Goal: Transaction & Acquisition: Obtain resource

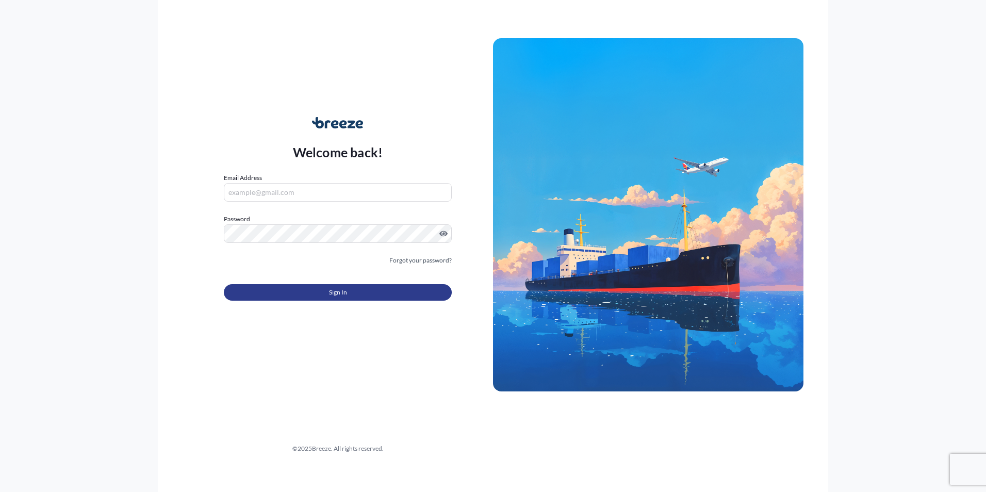
type input "[PERSON_NAME][EMAIL_ADDRESS][DOMAIN_NAME]"
click at [349, 297] on button "Sign In" at bounding box center [338, 292] width 228 height 17
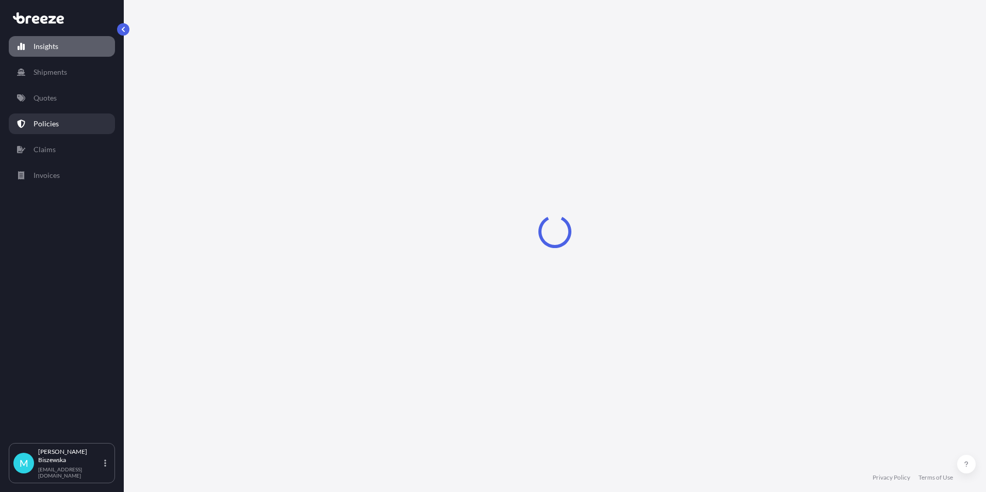
select select "2025"
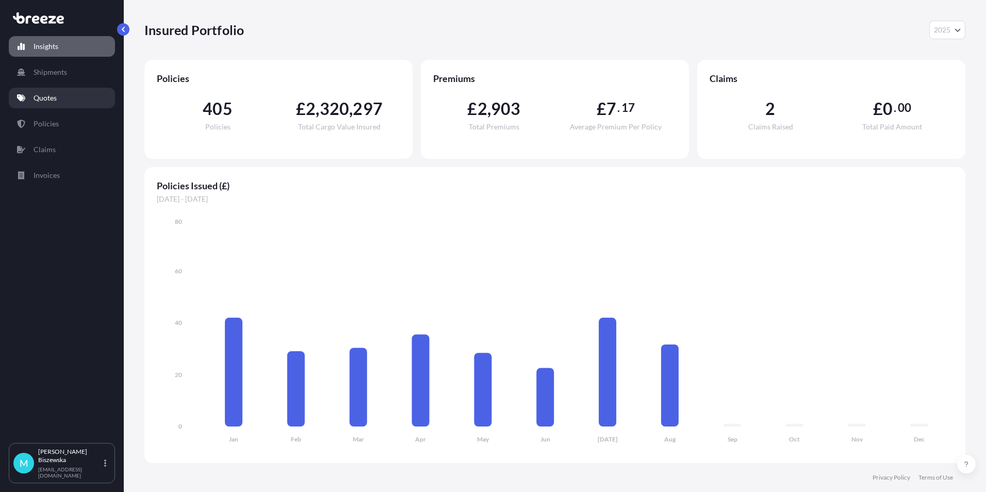
click at [67, 99] on link "Quotes" at bounding box center [62, 98] width 106 height 21
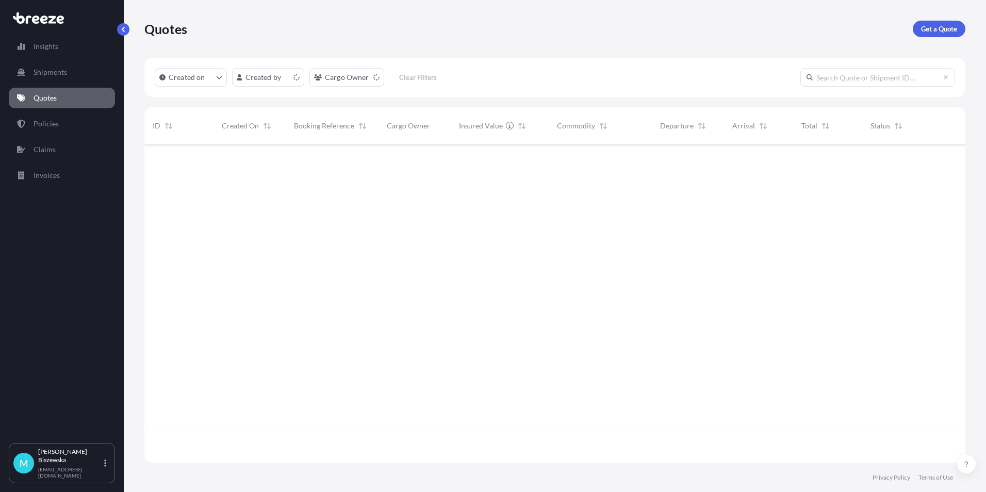
scroll to position [317, 814]
click at [931, 26] on p "Get a Quote" at bounding box center [939, 29] width 36 height 10
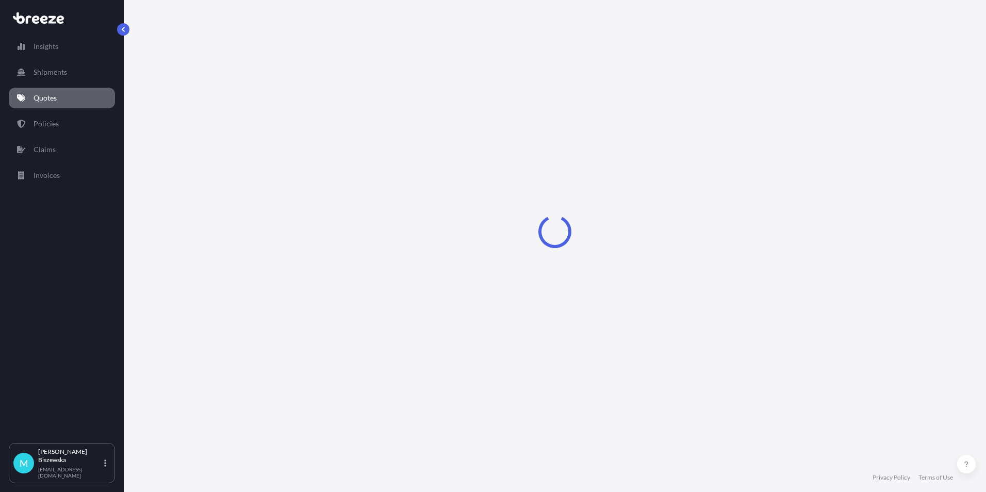
select select "Sea"
select select "1"
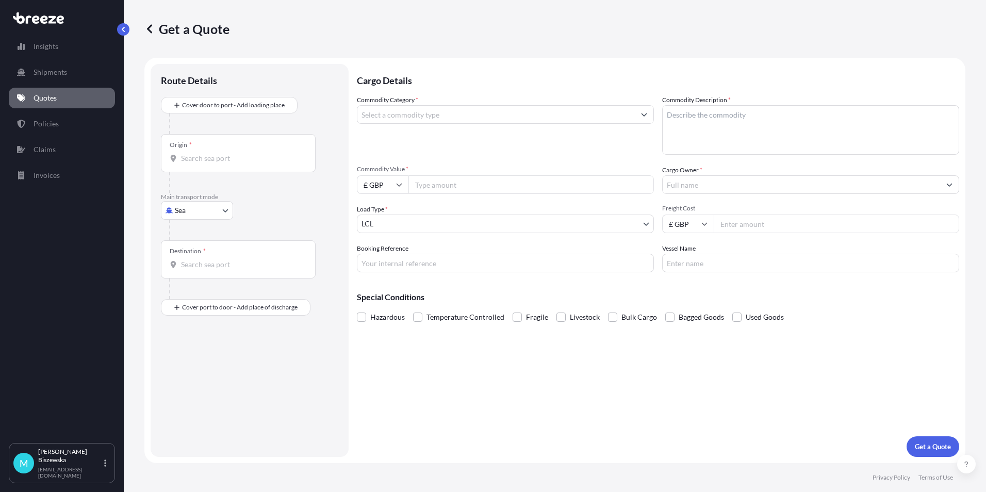
click at [192, 209] on body "Insights Shipments Quotes Policies Claims Invoices M [PERSON_NAME] [PERSON_NAME…" at bounding box center [493, 246] width 986 height 492
click at [193, 270] on span "Road" at bounding box center [189, 274] width 17 height 10
select select "Road"
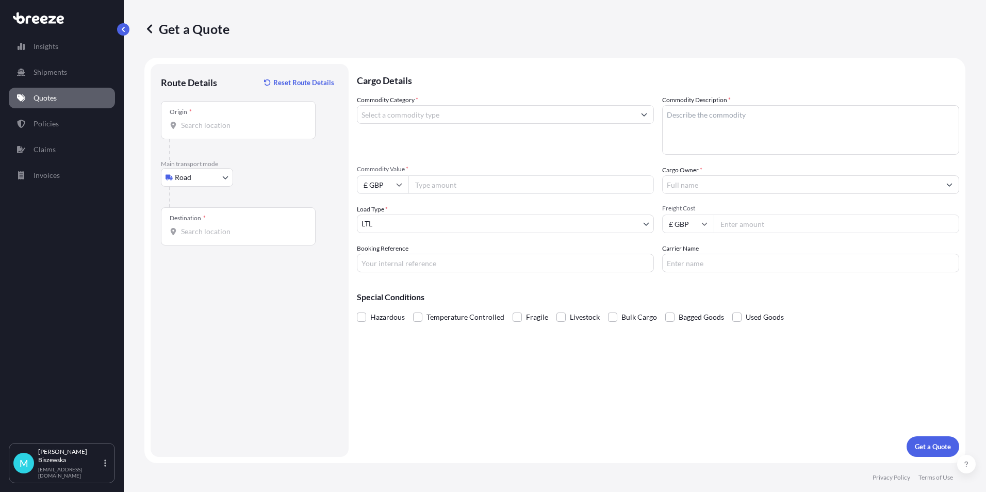
click at [275, 172] on div "Road Sea Air Road Rail" at bounding box center [249, 177] width 177 height 19
click at [204, 127] on input "Origin *" at bounding box center [242, 125] width 122 height 10
paste input "S7 1PF"
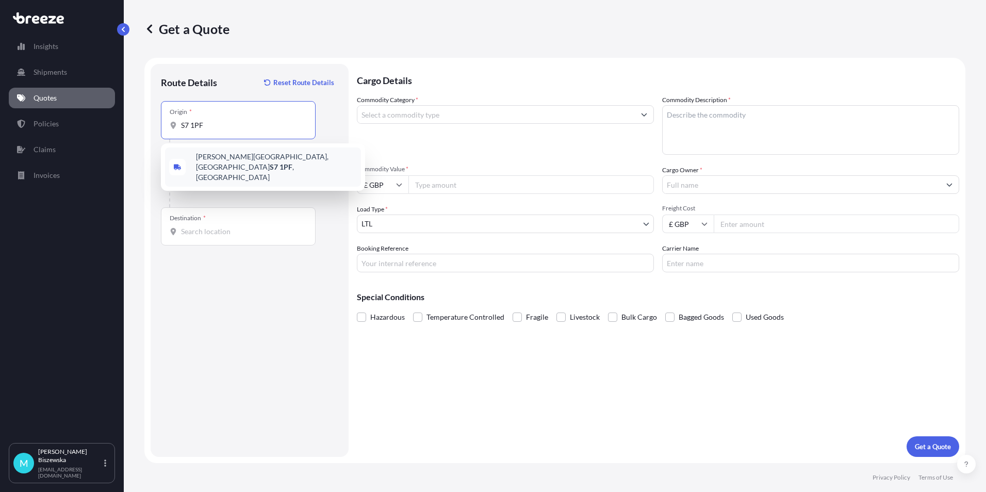
click at [258, 168] on span "[PERSON_NAME][STREET_ADDRESS]" at bounding box center [276, 167] width 161 height 31
type input "[PERSON_NAME][STREET_ADDRESS]"
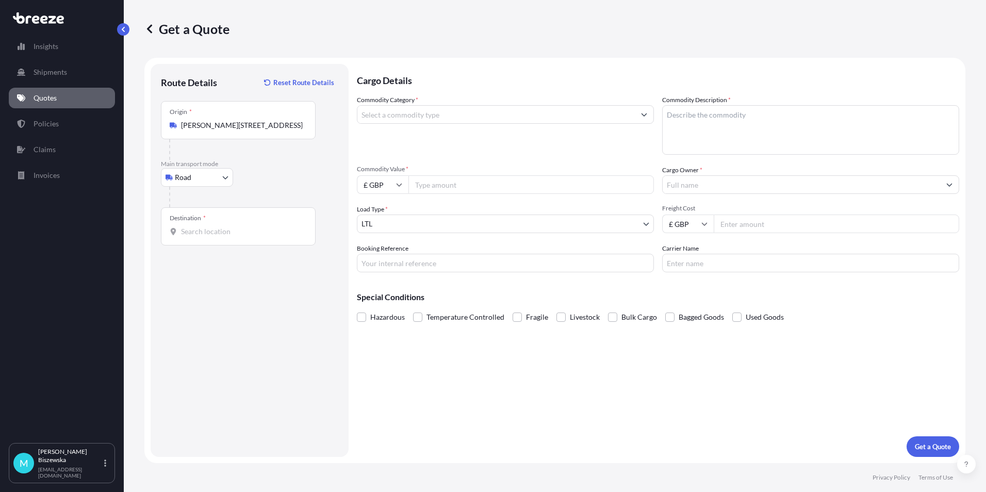
click at [273, 186] on div "Road Sea Air Road Rail" at bounding box center [249, 177] width 177 height 19
click at [198, 234] on input "Destination *" at bounding box center [242, 231] width 122 height 10
paste input "NW1 7AW"
click at [235, 274] on div "London NW1 7AW , [GEOGRAPHIC_DATA]" at bounding box center [263, 268] width 196 height 29
type input "London NW1 7AW, [GEOGRAPHIC_DATA]"
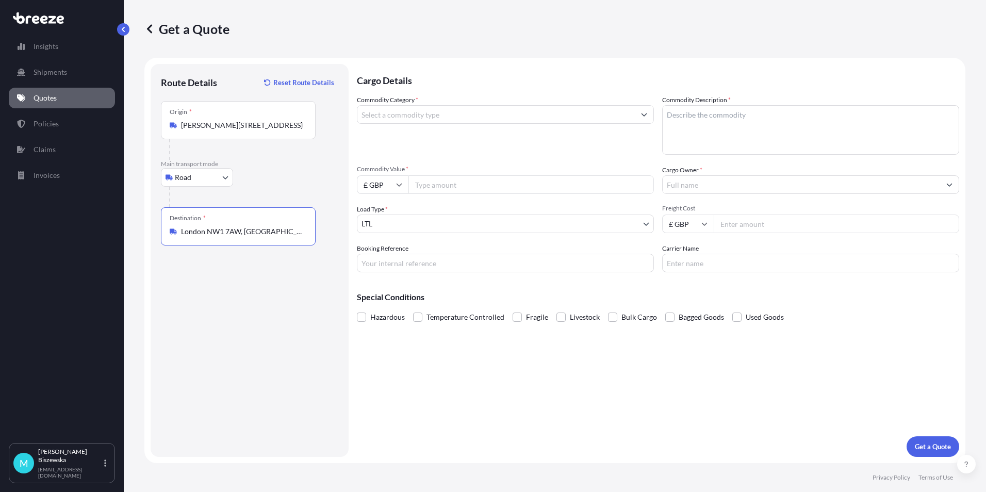
click at [376, 376] on div "Cargo Details Commodity Category * Commodity Description * Commodity Value * £ …" at bounding box center [658, 260] width 603 height 393
click at [424, 114] on input "Commodity Category *" at bounding box center [496, 114] width 278 height 19
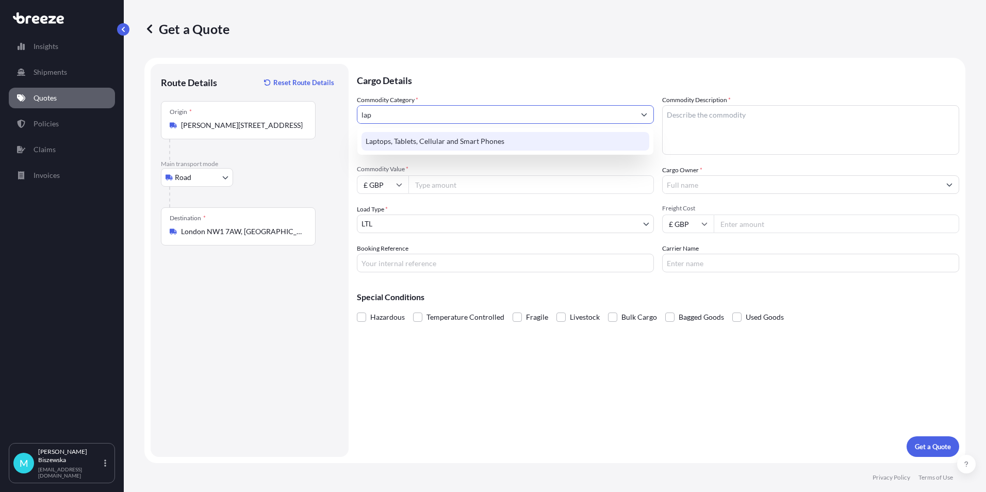
click at [434, 137] on div "Laptops, Tablets, Cellular and Smart Phones" at bounding box center [506, 141] width 288 height 19
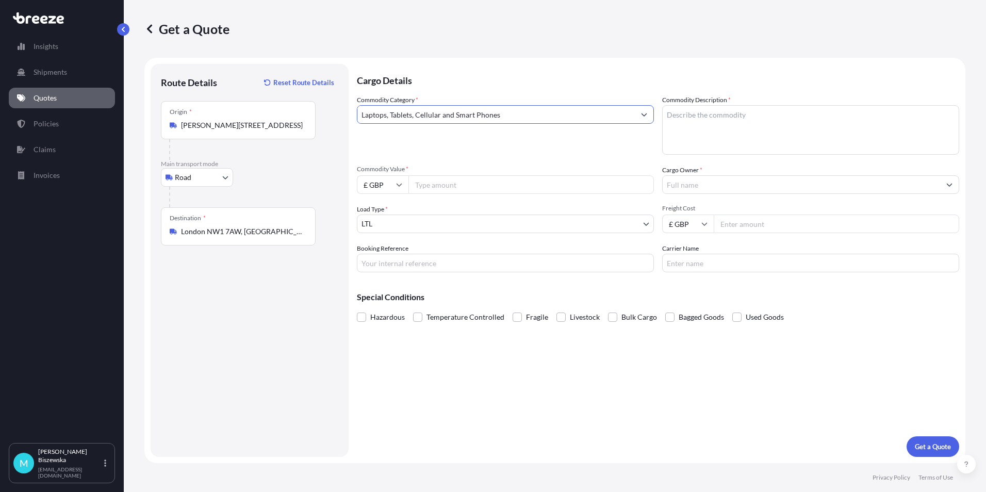
type input "Laptops, Tablets, Cellular and Smart Phones"
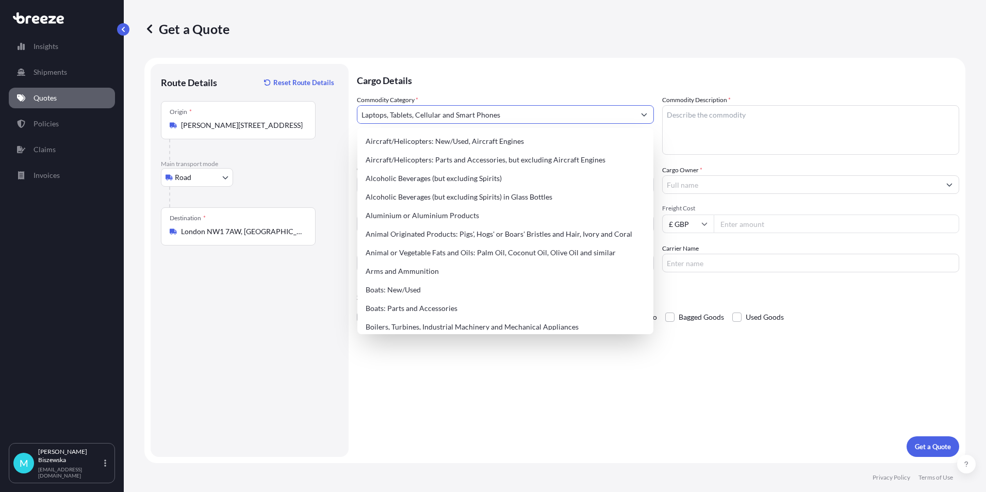
click at [437, 73] on p "Cargo Details" at bounding box center [658, 79] width 603 height 31
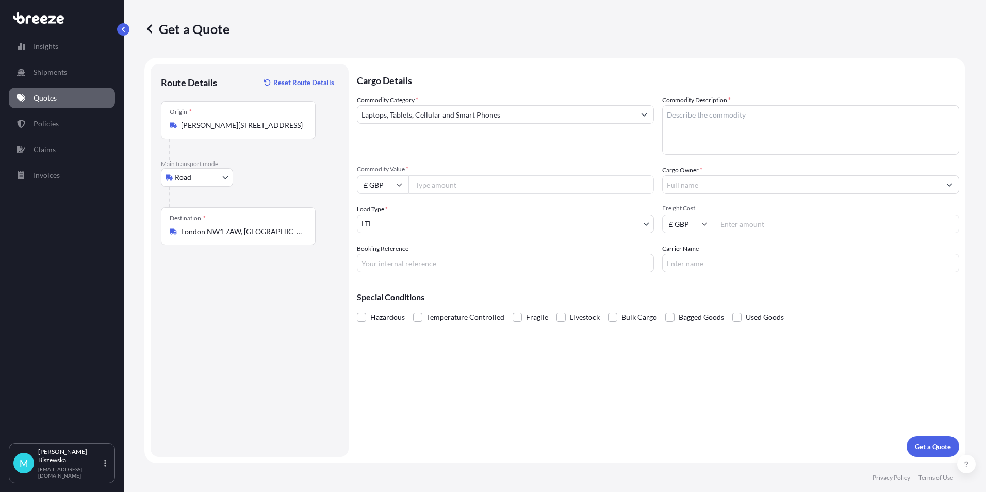
click at [434, 186] on input "Commodity Value *" at bounding box center [532, 184] width 246 height 19
type input "500"
click at [438, 150] on div "Commodity Category * Laptops, Tablets, Cellular and Smart Phones" at bounding box center [505, 125] width 297 height 60
click at [389, 264] on input "Booking Reference" at bounding box center [505, 263] width 297 height 19
paste input "2214684"
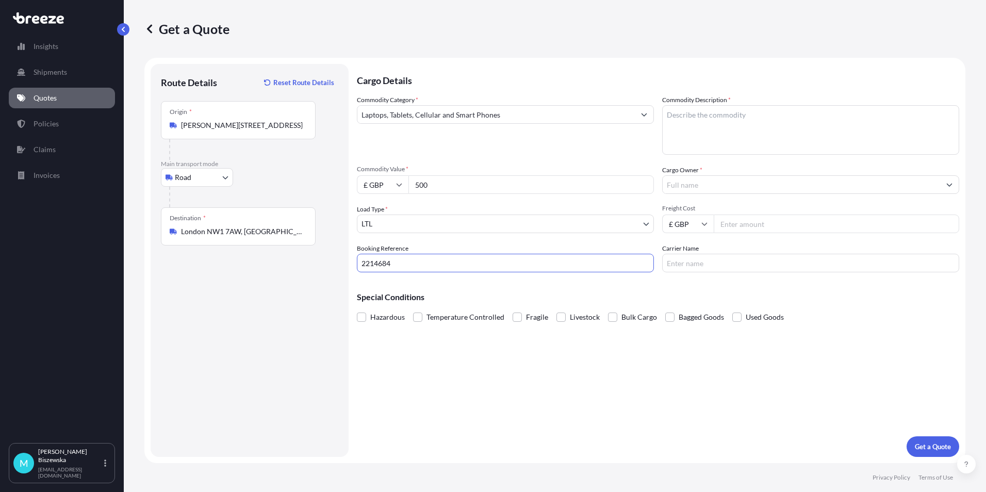
type input "2214684"
click at [422, 362] on div "Cargo Details Commodity Category * Laptops, Tablets, Cellular and Smart Phones …" at bounding box center [658, 260] width 603 height 393
click at [682, 131] on textarea "Commodity Description *" at bounding box center [810, 130] width 297 height 50
paste textarea "Laptop"
type textarea "Laptop"
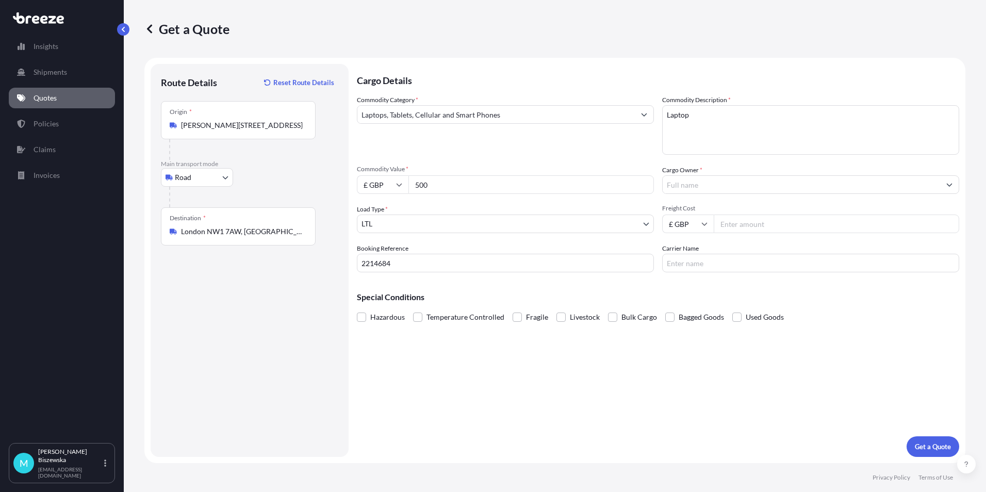
click at [615, 149] on div "Commodity Category * Laptops, Tablets, Cellular and Smart Phones" at bounding box center [505, 125] width 297 height 60
click at [686, 183] on input "Cargo Owner *" at bounding box center [802, 184] width 278 height 19
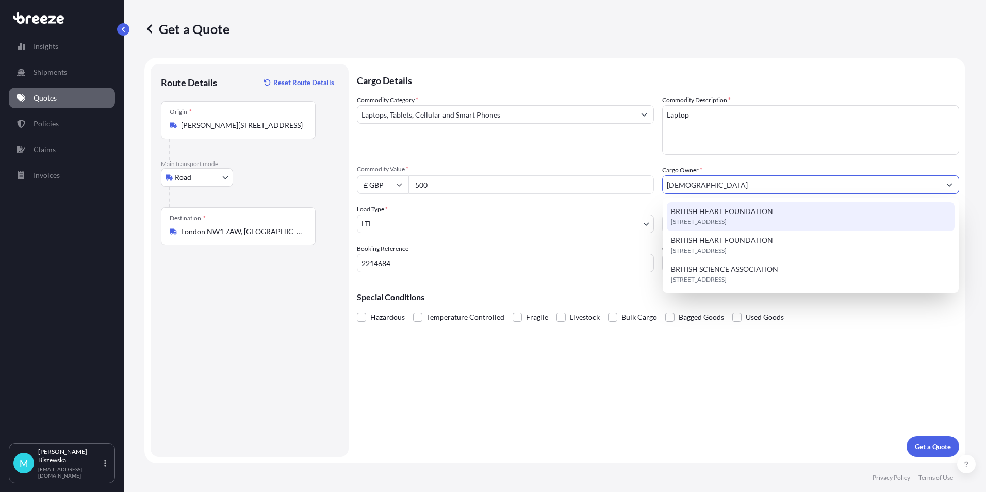
click at [700, 210] on span "BRITISH HEART FOUNDATION" at bounding box center [722, 211] width 102 height 10
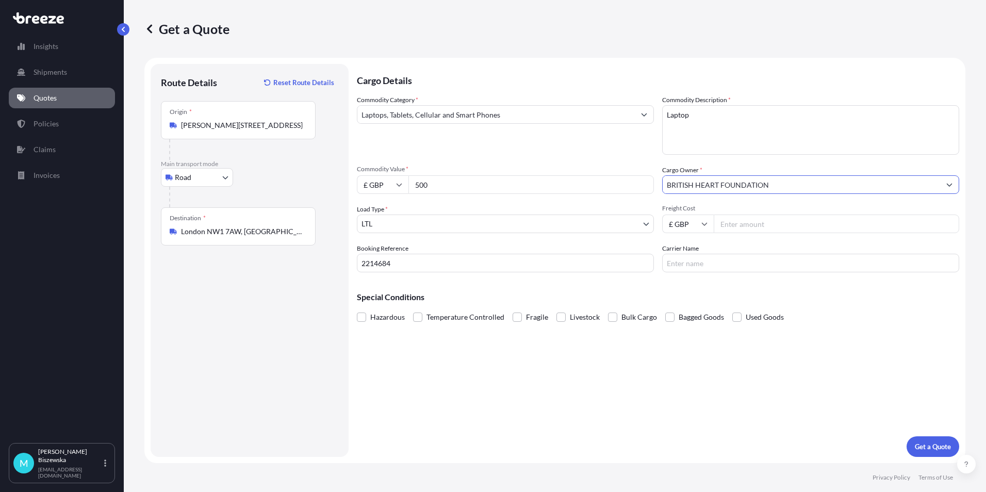
type input "BRITISH HEART FOUNDATION"
click at [641, 160] on div "Commodity Category * Laptops, Tablets, Cellular and Smart Phones Commodity Desc…" at bounding box center [658, 183] width 603 height 177
click at [748, 224] on input "Freight Cost" at bounding box center [837, 224] width 246 height 19
type input "29.90"
click at [736, 285] on div "Special Conditions Hazardous Temperature Controlled Fragile Livestock Bulk Carg…" at bounding box center [658, 303] width 603 height 44
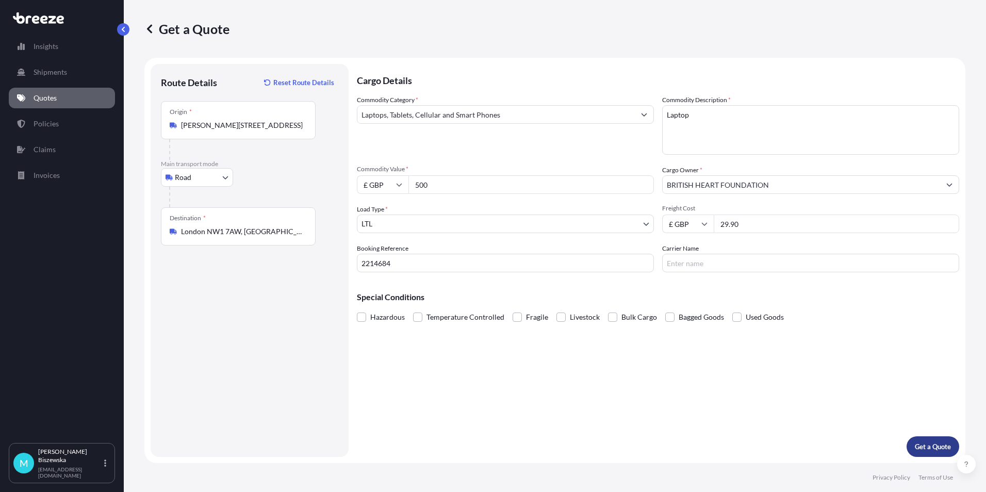
click at [913, 441] on button "Get a Quote" at bounding box center [933, 446] width 53 height 21
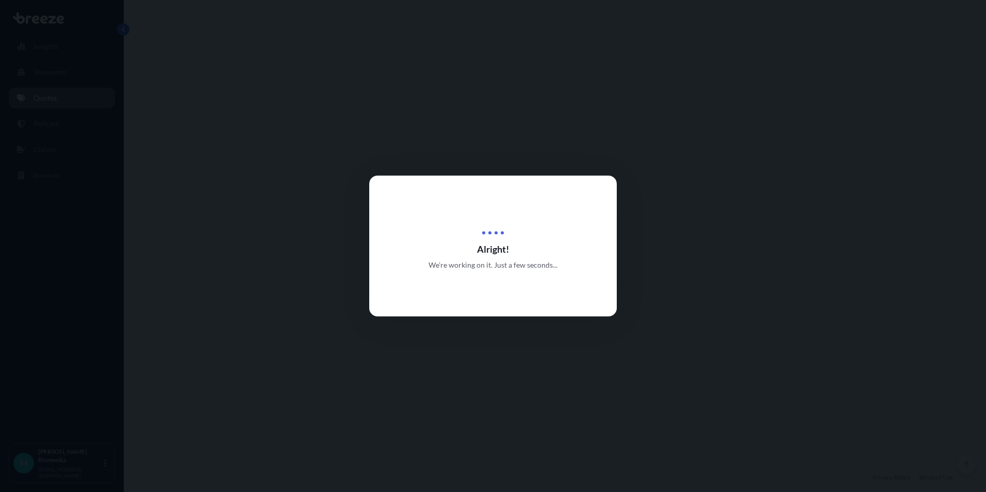
select select "Road"
select select "1"
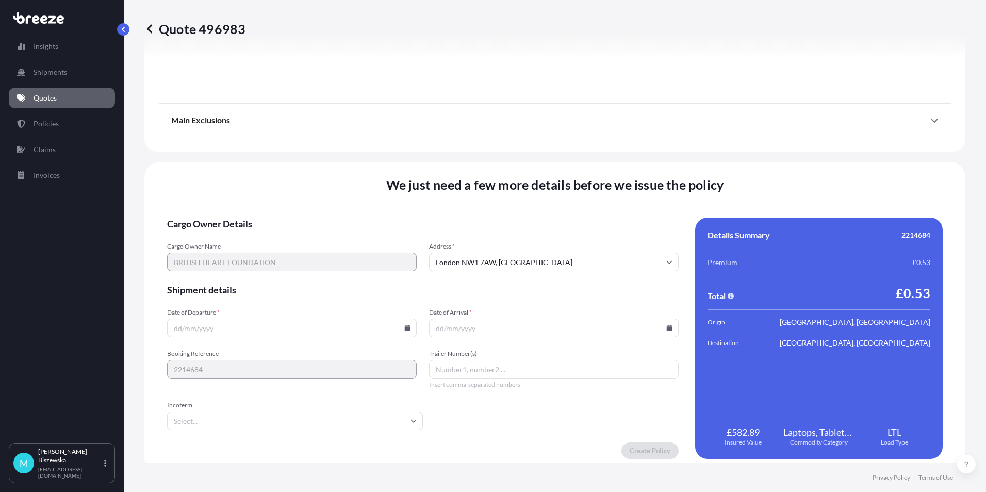
scroll to position [1145, 0]
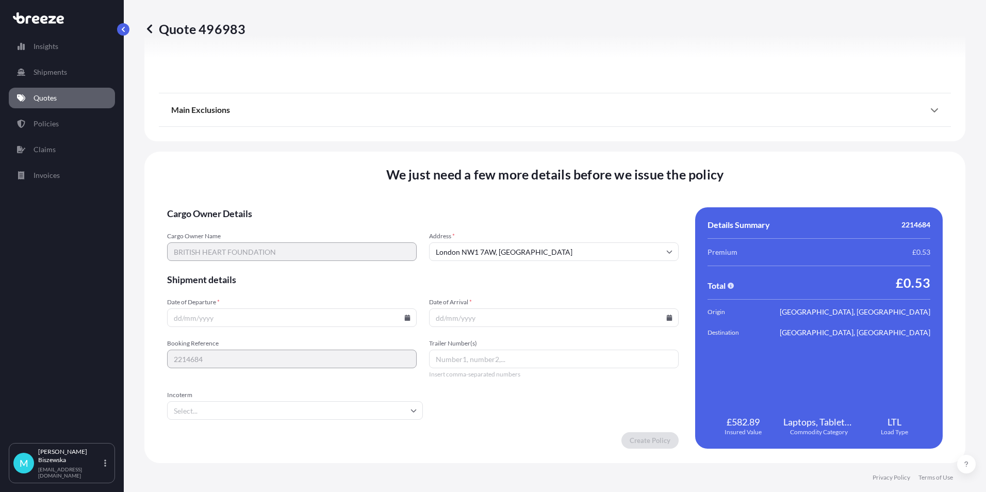
click at [404, 315] on icon at bounding box center [407, 318] width 6 height 6
click at [216, 245] on button "18" at bounding box center [218, 245] width 17 height 17
type input "[DATE]"
click at [667, 316] on icon at bounding box center [670, 318] width 6 height 6
click at [503, 246] on button "19" at bounding box center [502, 245] width 17 height 17
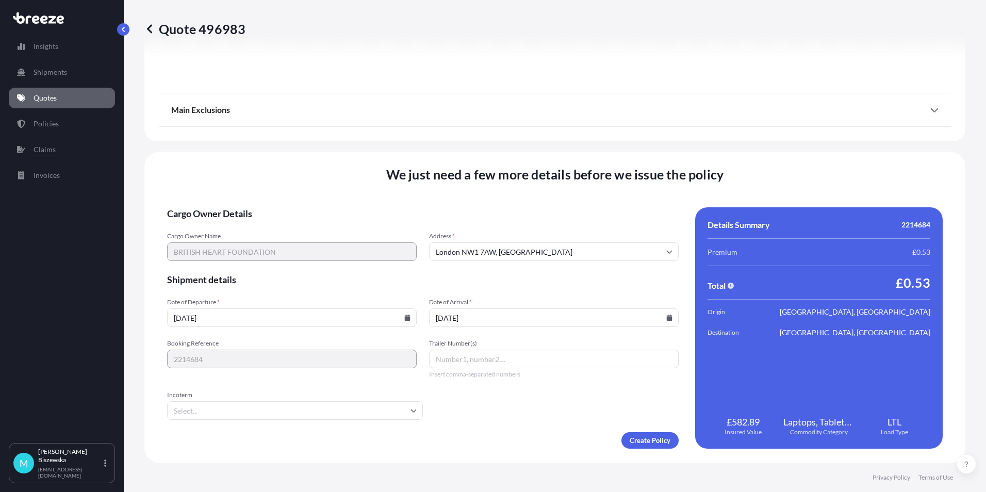
type input "[DATE]"
click at [524, 412] on form "Cargo Owner Details Cargo Owner Name BRITISH HEART FOUNDATION Address * [GEOGRA…" at bounding box center [423, 327] width 512 height 241
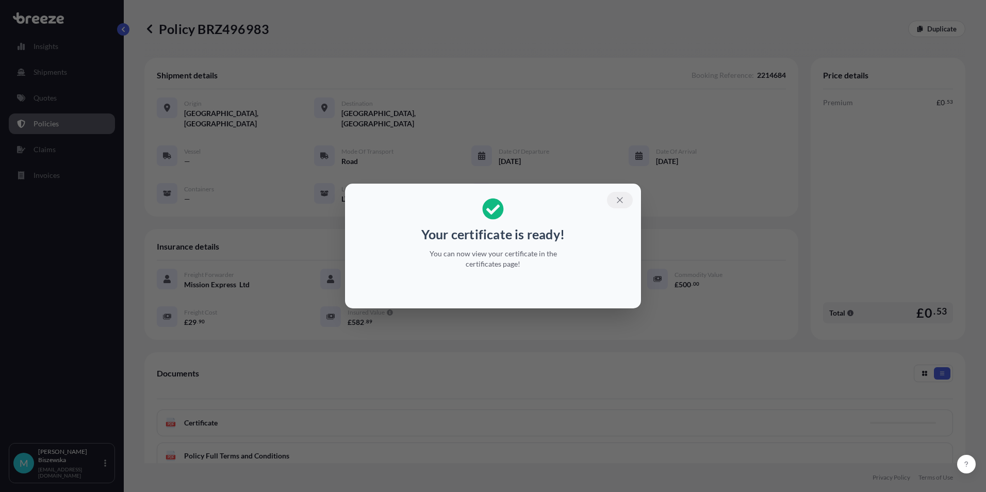
click at [617, 201] on icon "button" at bounding box center [619, 200] width 9 height 9
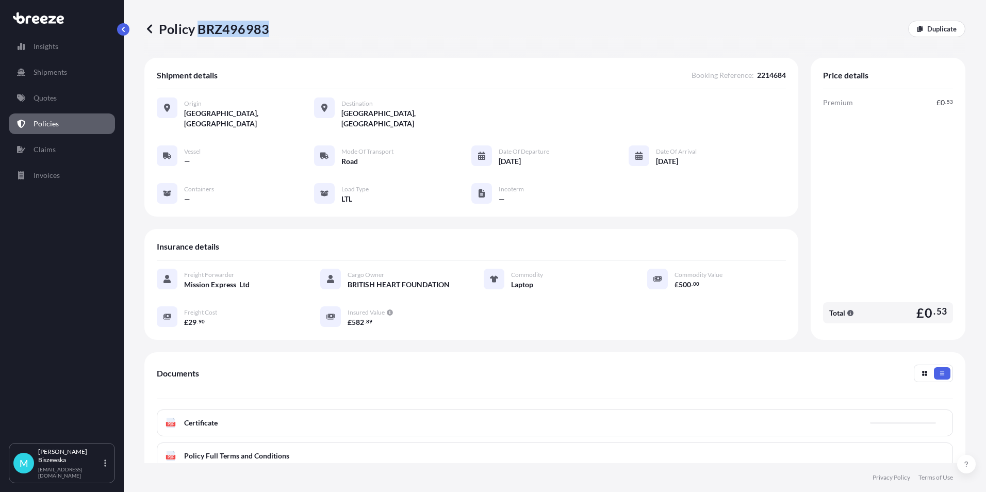
drag, startPoint x: 224, startPoint y: 27, endPoint x: 266, endPoint y: 27, distance: 41.8
click at [266, 27] on p "Policy BRZ496983" at bounding box center [206, 29] width 125 height 17
drag, startPoint x: 266, startPoint y: 27, endPoint x: 253, endPoint y: 27, distance: 12.9
copy p "BRZ496983"
click at [53, 96] on p "Quotes" at bounding box center [45, 98] width 23 height 10
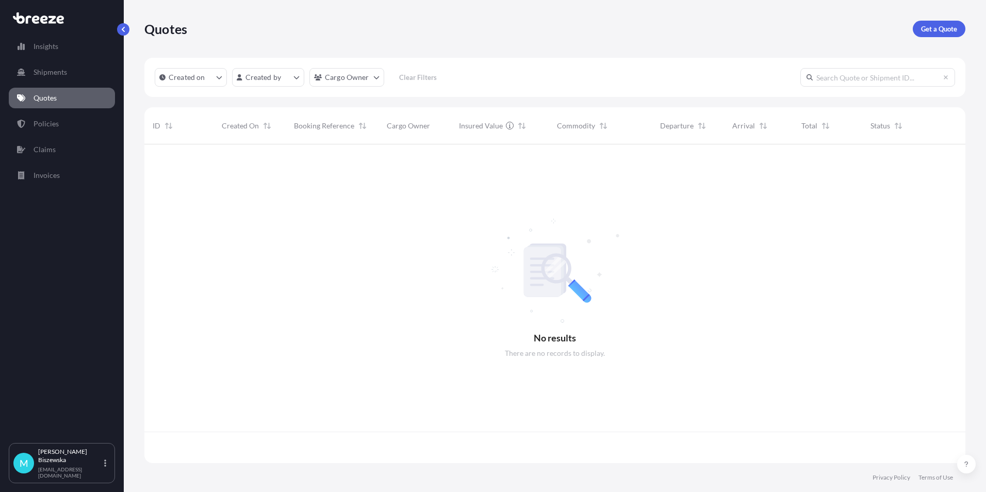
scroll to position [317, 814]
click at [949, 25] on p "Get a Quote" at bounding box center [939, 29] width 36 height 10
select select "Sea"
select select "1"
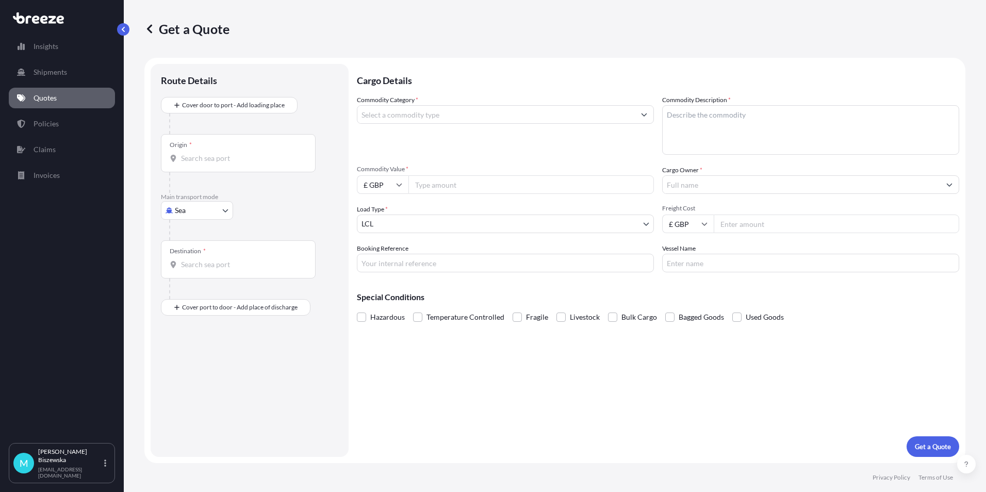
click at [215, 213] on body "Insights Shipments Quotes Policies Claims Invoices M [PERSON_NAME] [PERSON_NAME…" at bounding box center [493, 246] width 986 height 492
click at [200, 272] on div "Road" at bounding box center [197, 274] width 64 height 19
select select "Road"
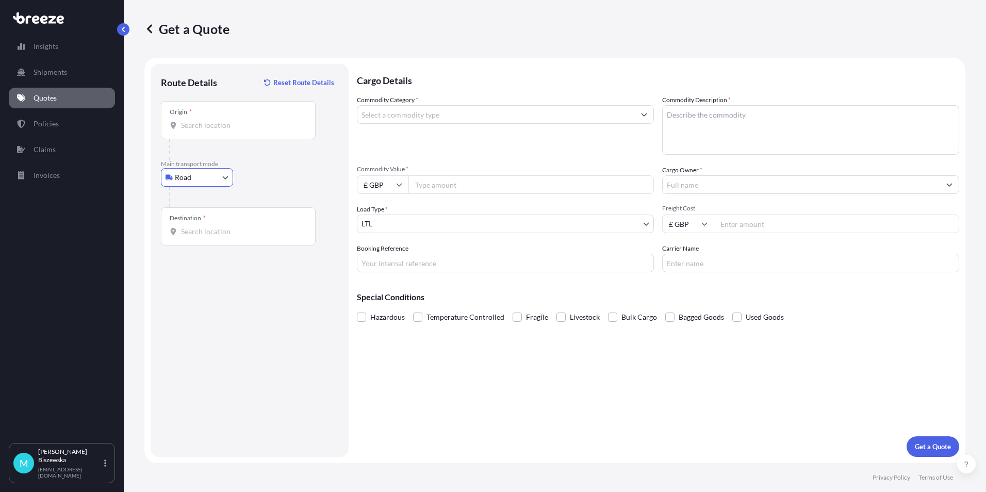
click at [262, 180] on div "Road Sea Air Road Rail" at bounding box center [249, 177] width 177 height 19
click at [204, 129] on input "Origin *" at bounding box center [242, 125] width 122 height 10
paste input "NW1 7AW"
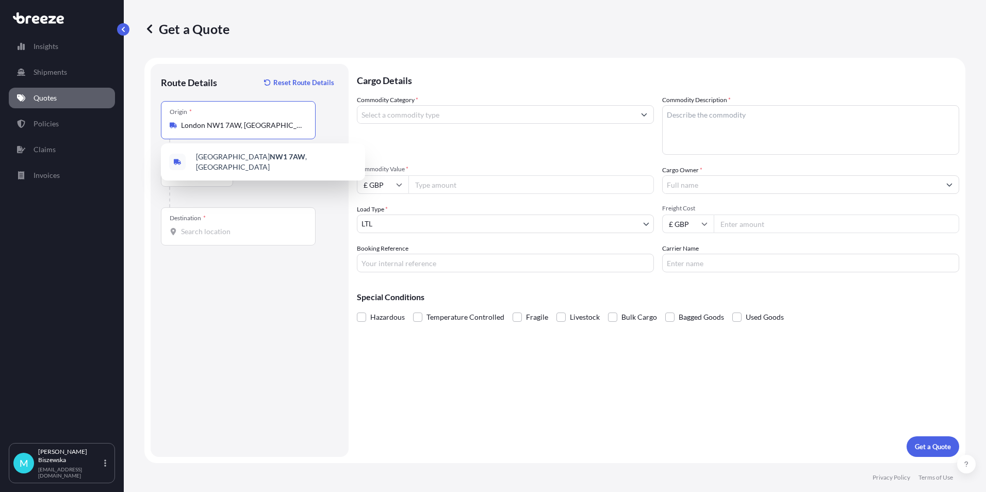
type input "London NW1 7AW, [GEOGRAPHIC_DATA]"
click at [271, 183] on div "Road Sea Air Road Rail" at bounding box center [249, 177] width 177 height 19
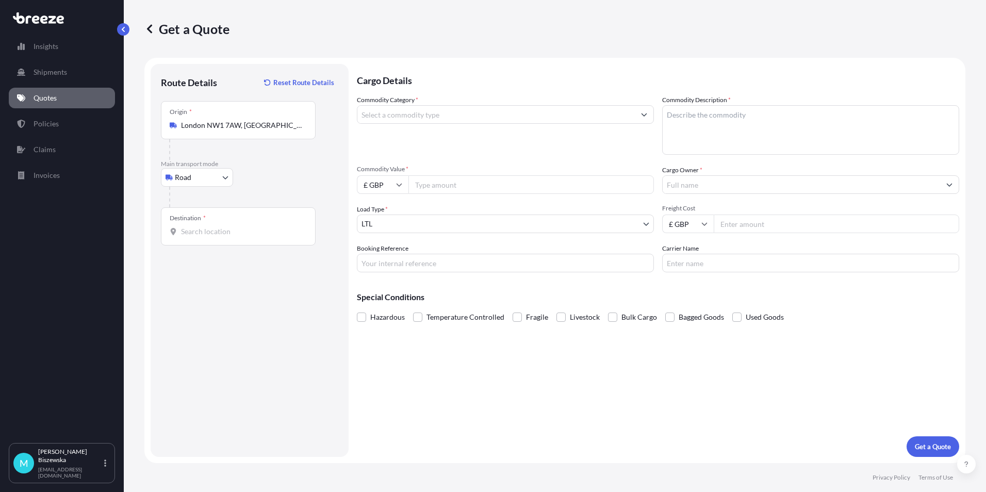
click at [200, 233] on input "Destination *" at bounding box center [242, 231] width 122 height 10
paste input "SM1 3PG"
click at [234, 267] on span "[GEOGRAPHIC_DATA][STREET_ADDRESS][PERSON_NAME][GEOGRAPHIC_DATA]" at bounding box center [276, 273] width 161 height 31
type input "[GEOGRAPHIC_DATA][STREET_ADDRESS][PERSON_NAME][GEOGRAPHIC_DATA]"
click at [431, 118] on input "Commodity Category *" at bounding box center [496, 114] width 278 height 19
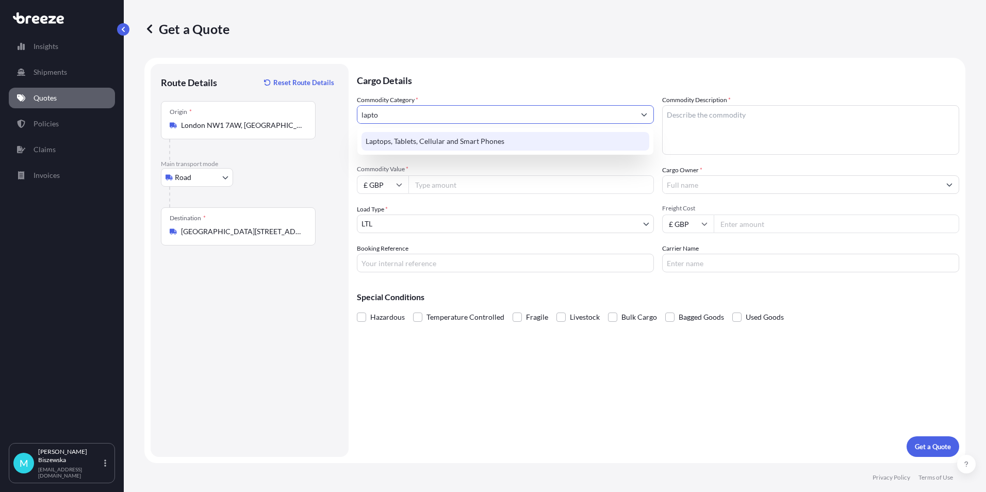
click at [431, 138] on div "Laptops, Tablets, Cellular and Smart Phones" at bounding box center [506, 141] width 288 height 19
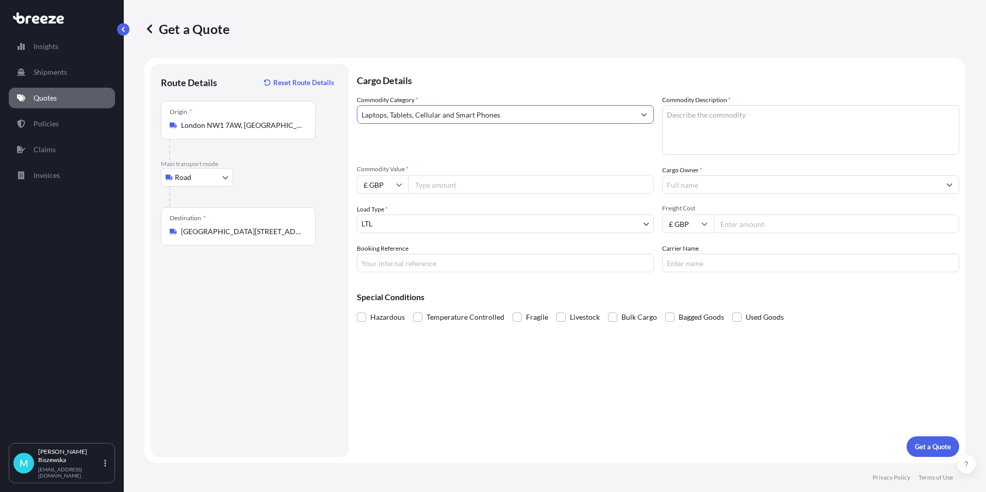
type input "Laptops, Tablets, Cellular and Smart Phones"
click at [436, 184] on input "Commodity Value *" at bounding box center [532, 184] width 246 height 19
type input "1500"
click at [454, 155] on div "Commodity Category * Laptops, Tablets, Cellular and Smart Phones Commodity Desc…" at bounding box center [658, 183] width 603 height 177
click at [379, 262] on input "Booking Reference" at bounding box center [505, 263] width 297 height 19
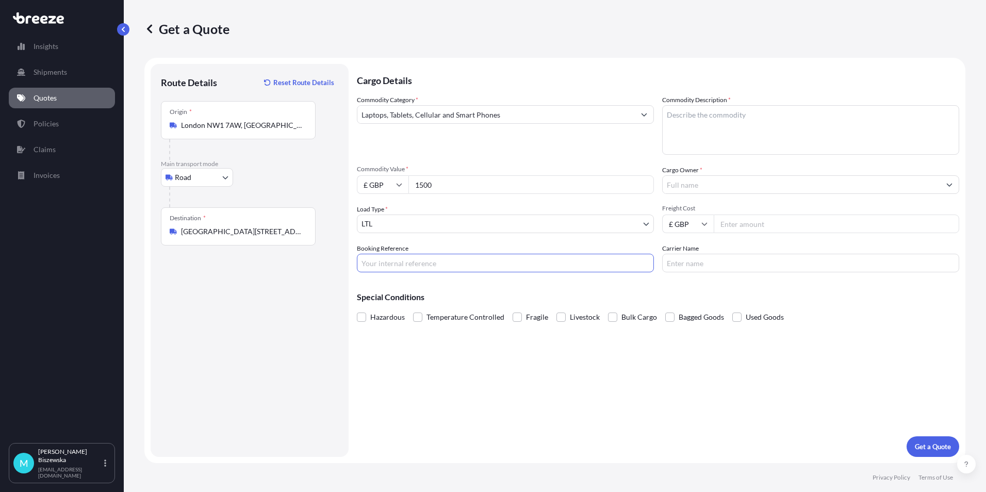
paste input "2214773"
type input "2214773"
click at [395, 286] on div "Special Conditions Hazardous Temperature Controlled Fragile Livestock Bulk Carg…" at bounding box center [658, 303] width 603 height 44
click at [690, 113] on textarea "Commodity Description *" at bounding box center [810, 130] width 297 height 50
paste textarea "Laptop"
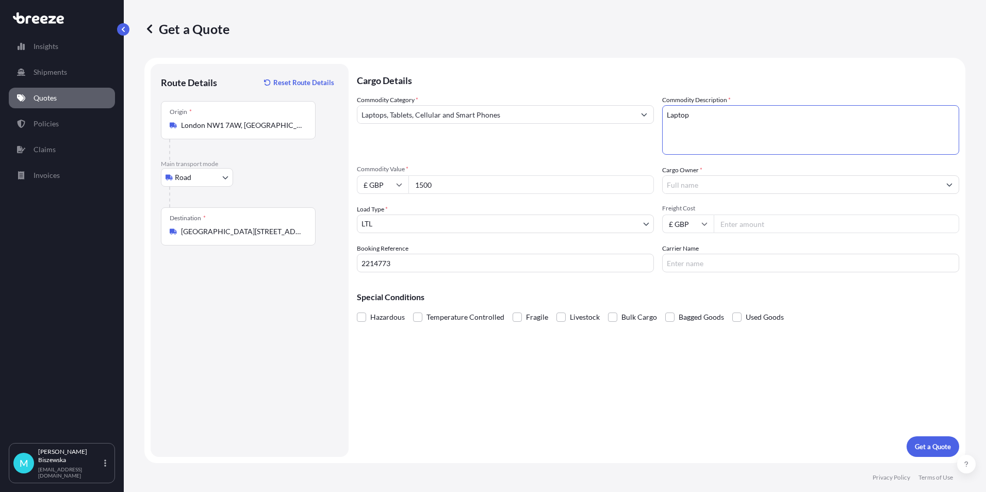
type textarea "Laptop"
click at [635, 160] on div "Commodity Category * Laptops, Tablets, Cellular and Smart Phones Commodity Desc…" at bounding box center [658, 183] width 603 height 177
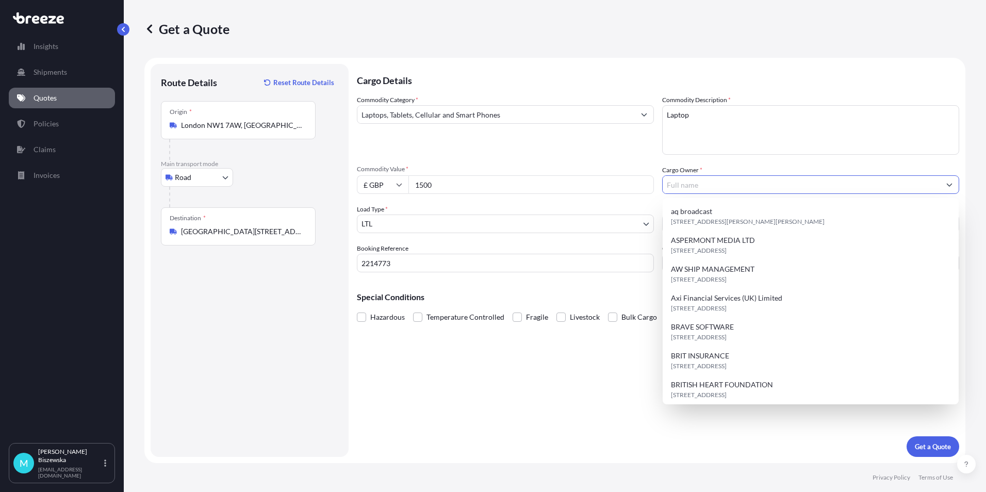
click at [680, 184] on input "Cargo Owner *" at bounding box center [802, 184] width 278 height 19
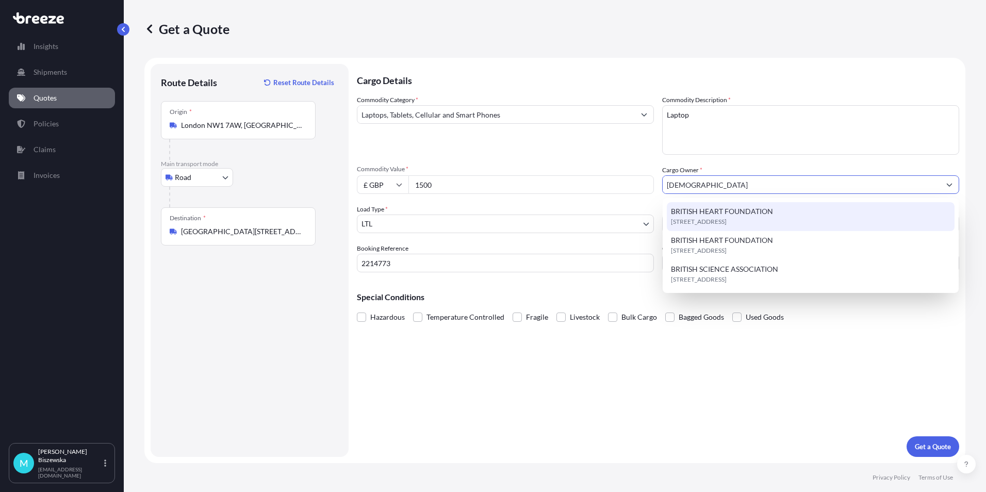
click at [693, 206] on span "BRITISH HEART FOUNDATION" at bounding box center [722, 211] width 102 height 10
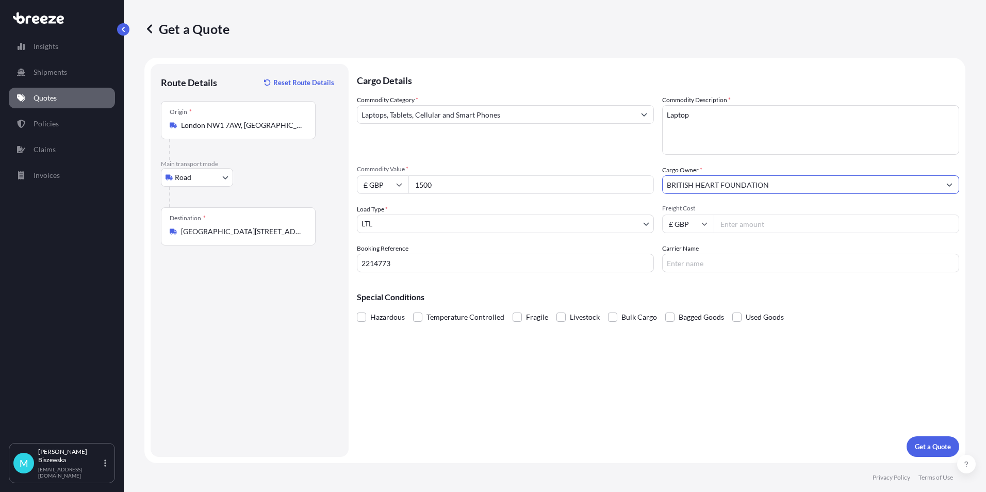
type input "BRITISH HEART FOUNDATION"
click at [635, 157] on div "Commodity Category * Laptops, Tablets, Cellular and Smart Phones Commodity Desc…" at bounding box center [658, 183] width 603 height 177
click at [757, 227] on input "Freight Cost" at bounding box center [837, 224] width 246 height 19
type input "14.97"
click at [721, 281] on div "Special Conditions Hazardous Temperature Controlled Fragile Livestock Bulk Carg…" at bounding box center [658, 303] width 603 height 44
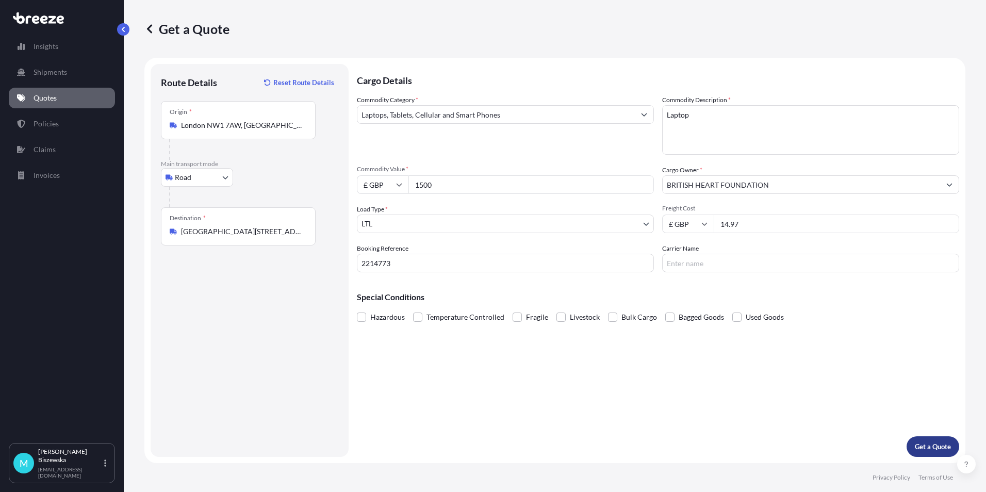
click at [936, 443] on p "Get a Quote" at bounding box center [933, 447] width 36 height 10
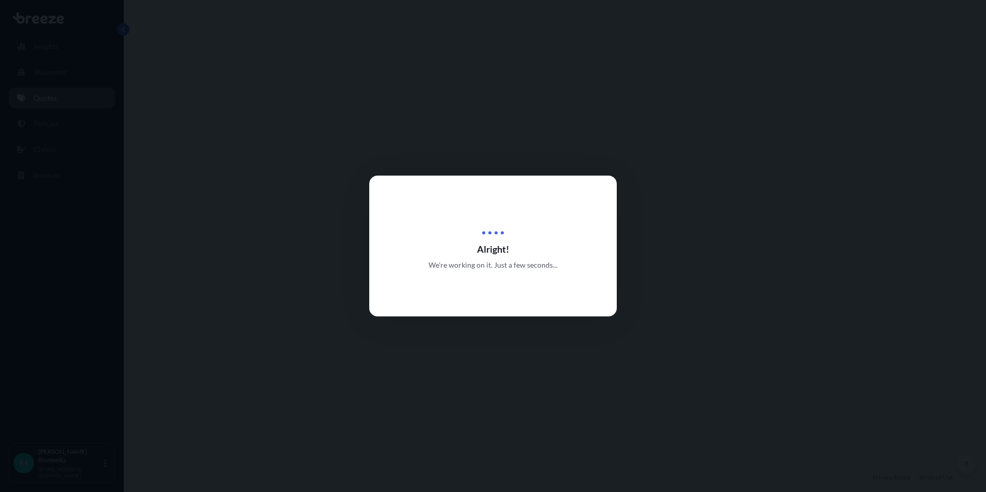
select select "Road"
select select "1"
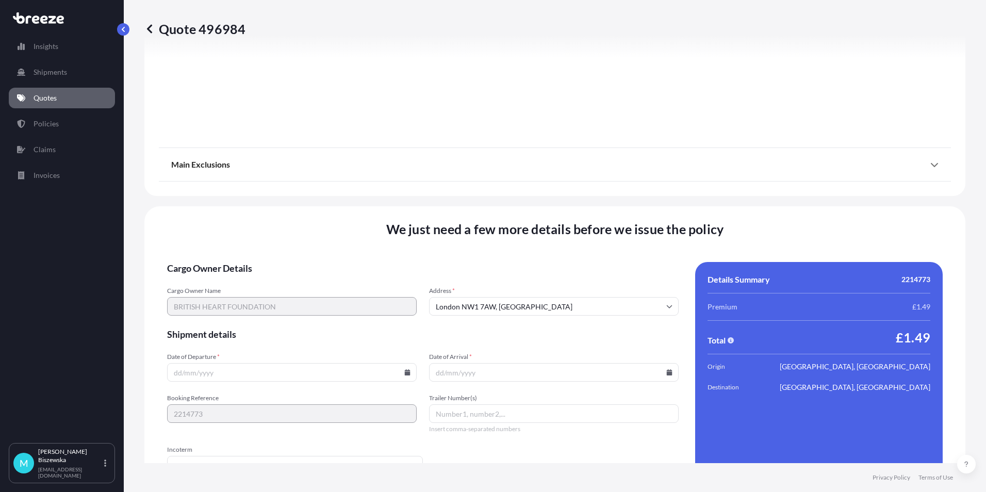
scroll to position [1145, 0]
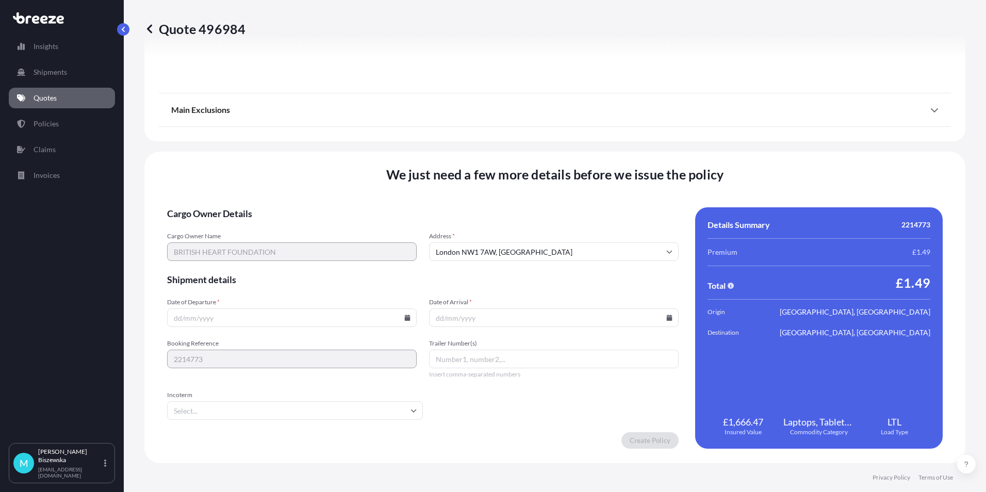
click at [404, 315] on icon at bounding box center [407, 318] width 6 height 6
click at [243, 244] on button "19" at bounding box center [243, 245] width 17 height 17
type input "[DATE]"
click at [667, 317] on icon at bounding box center [670, 318] width 6 height 6
click at [522, 240] on button "20" at bounding box center [526, 245] width 17 height 17
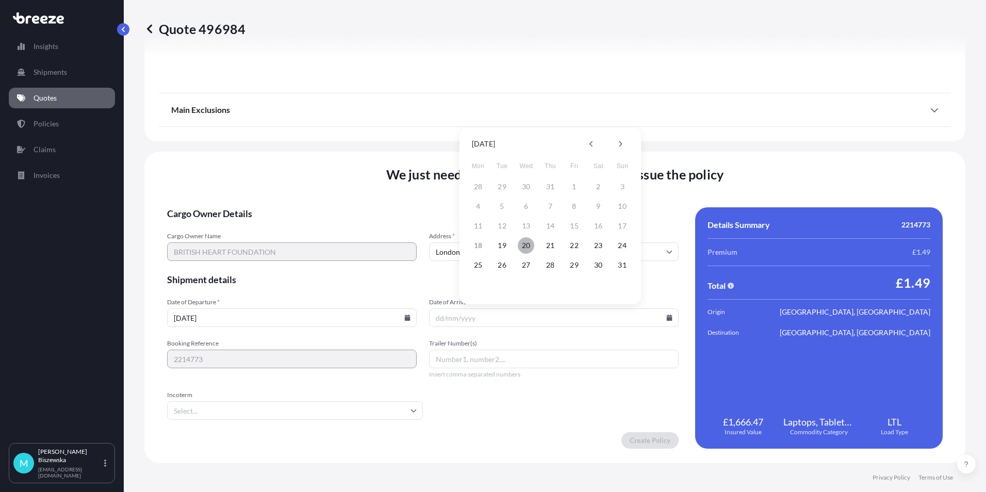
type input "[DATE]"
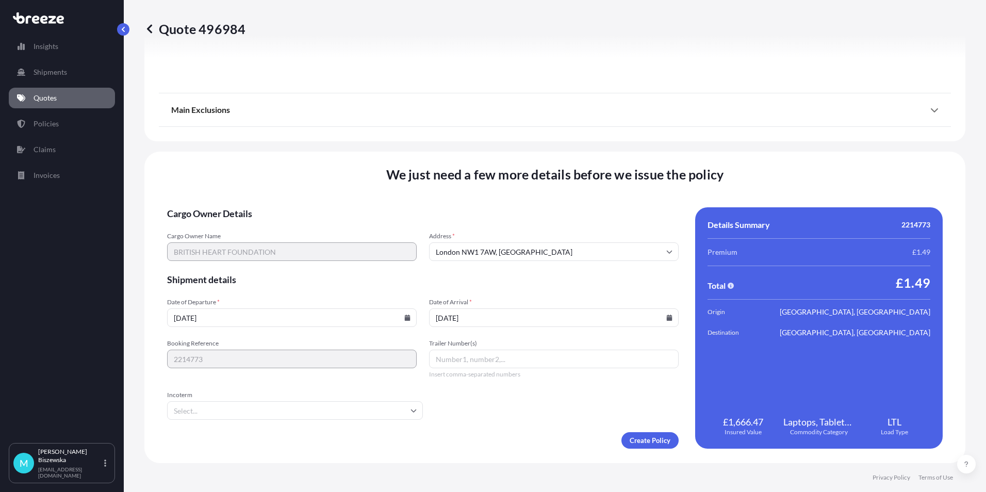
click at [540, 430] on form "Cargo Owner Details Cargo Owner Name BRITISH HEART FOUNDATION Address * [GEOGRA…" at bounding box center [423, 327] width 512 height 241
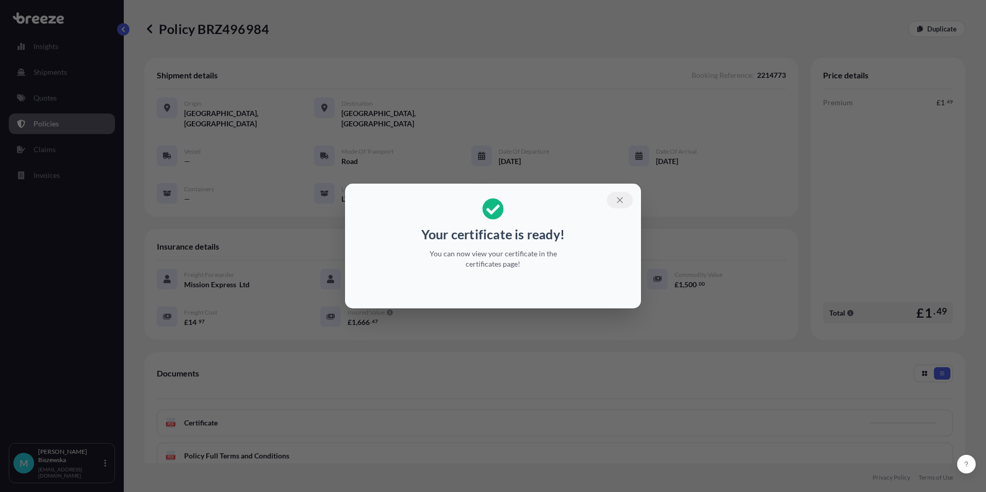
click at [619, 197] on icon "button" at bounding box center [619, 200] width 9 height 9
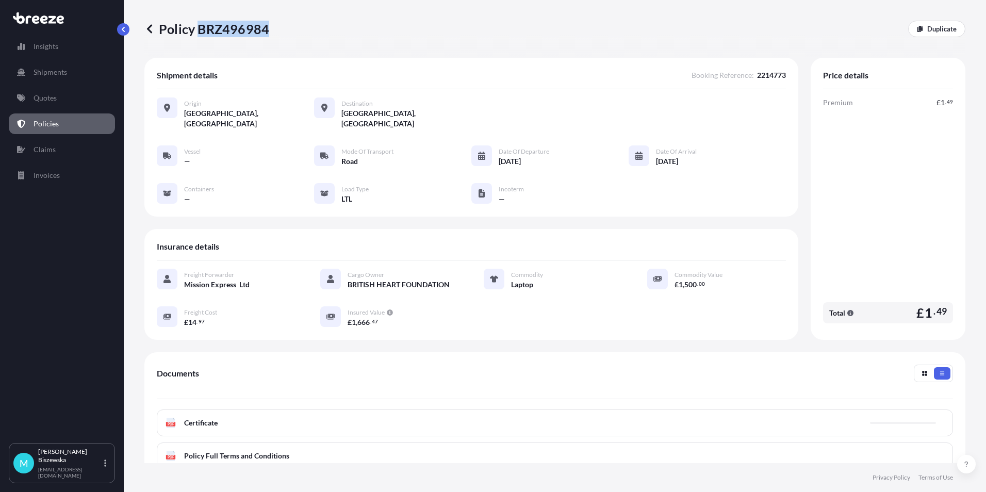
drag, startPoint x: 200, startPoint y: 28, endPoint x: 266, endPoint y: 30, distance: 66.6
click at [266, 30] on p "Policy BRZ496984" at bounding box center [206, 29] width 125 height 17
drag, startPoint x: 266, startPoint y: 30, endPoint x: 248, endPoint y: 27, distance: 18.8
copy p "BRZ496984"
